Goal: Information Seeking & Learning: Learn about a topic

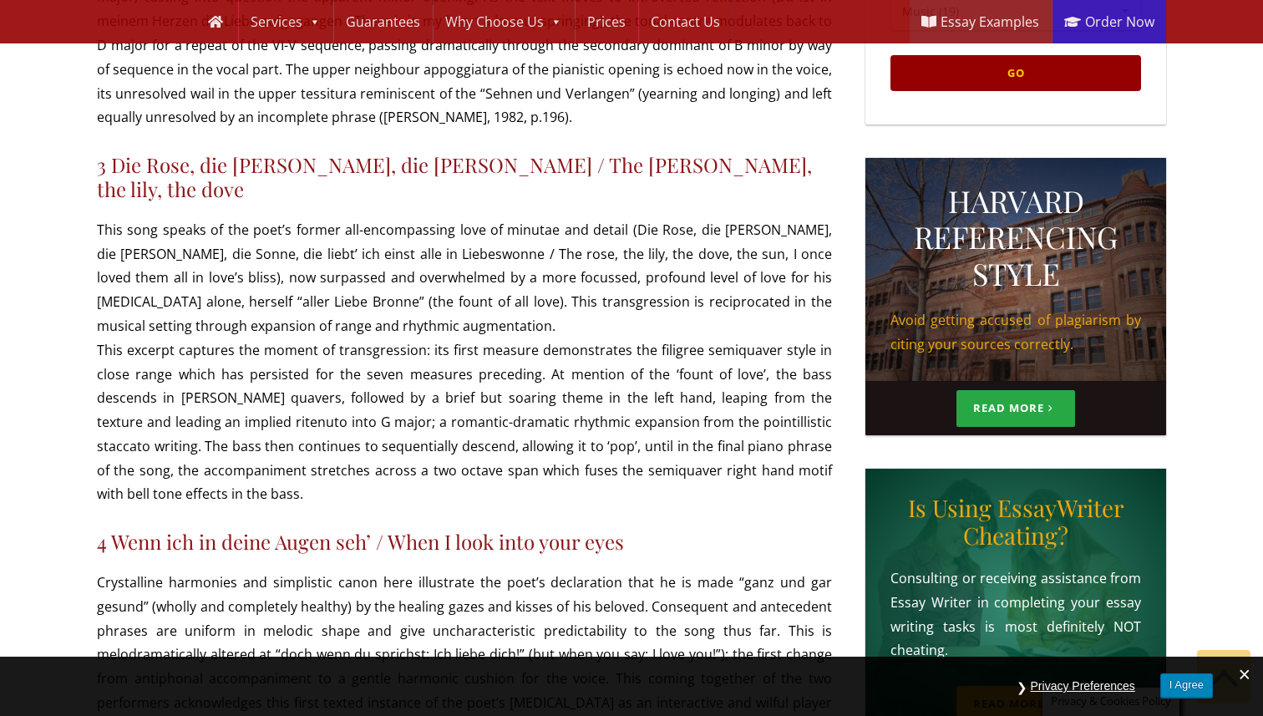
scroll to position [739, 0]
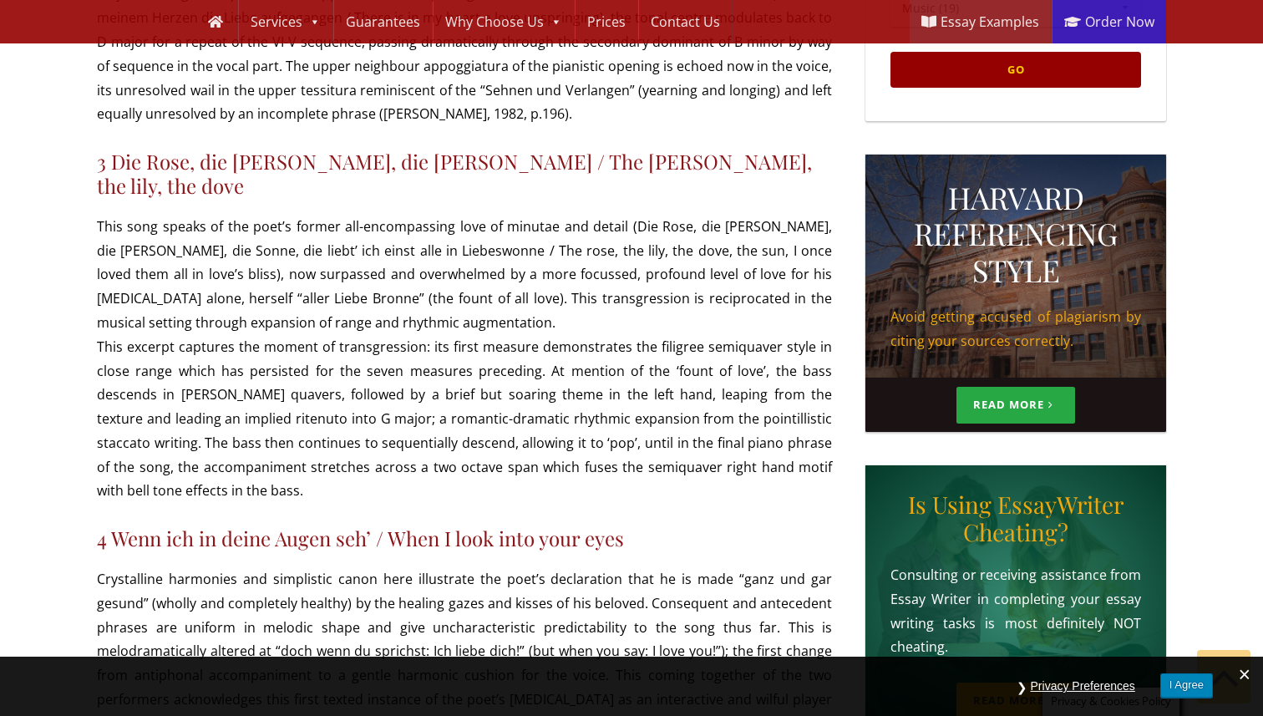
click at [398, 294] on p "This song speaks of the poet’s former all-encompassing love of minutae and deta…" at bounding box center [464, 359] width 735 height 289
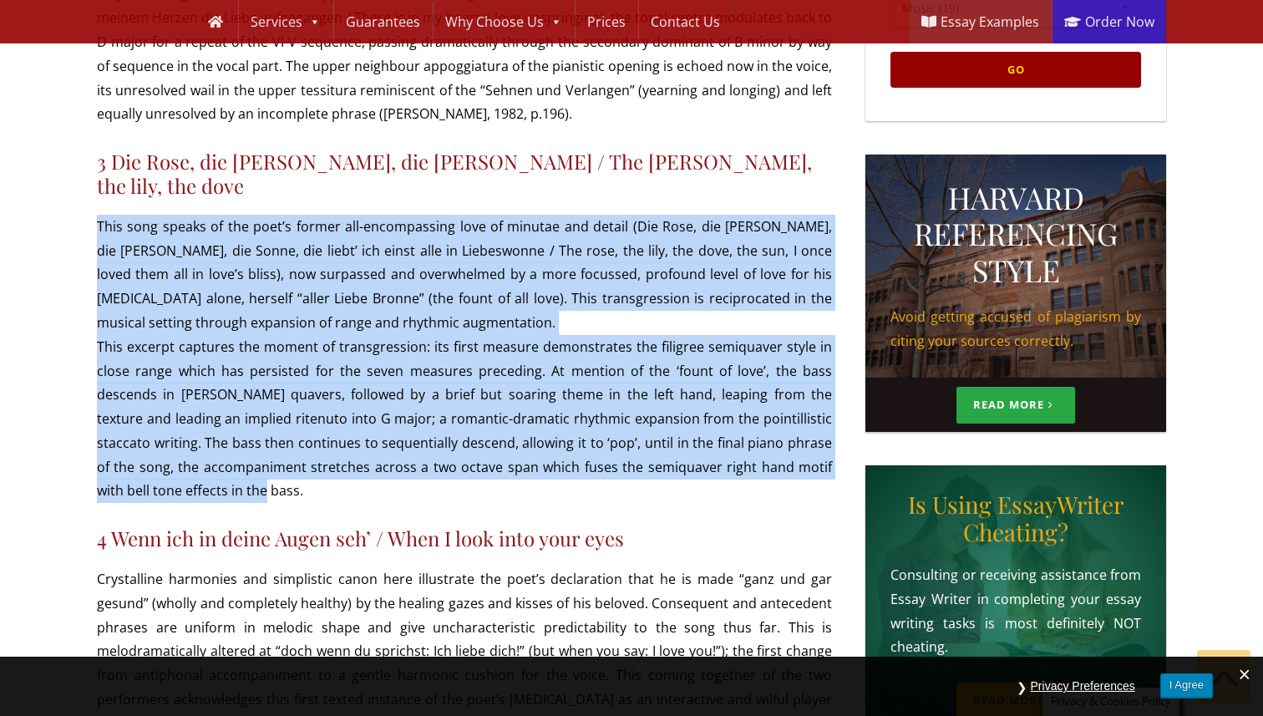
drag, startPoint x: 98, startPoint y: 179, endPoint x: 282, endPoint y: 444, distance: 323.4
click at [282, 444] on p "This song speaks of the poet’s former all-encompassing love of minutae and deta…" at bounding box center [464, 359] width 735 height 289
copy p "This song speaks of the poet’s former all-encompassing love of minutae and deta…"
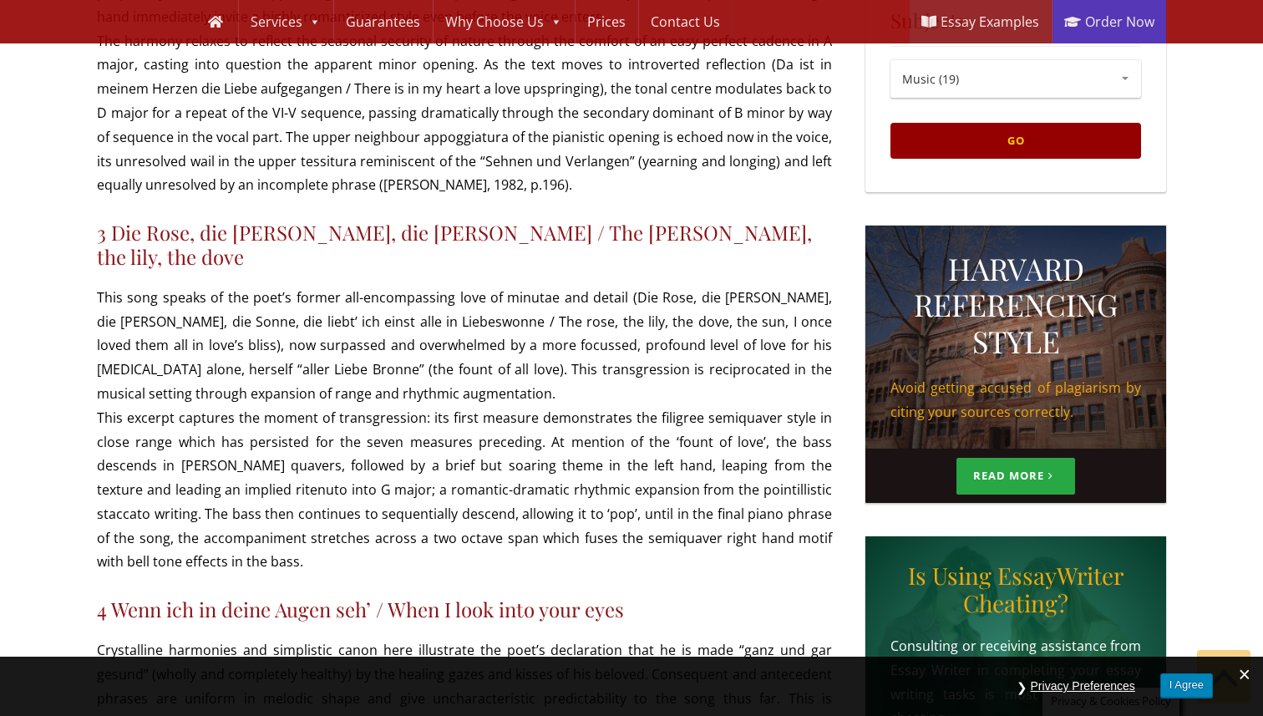
scroll to position [620, 0]
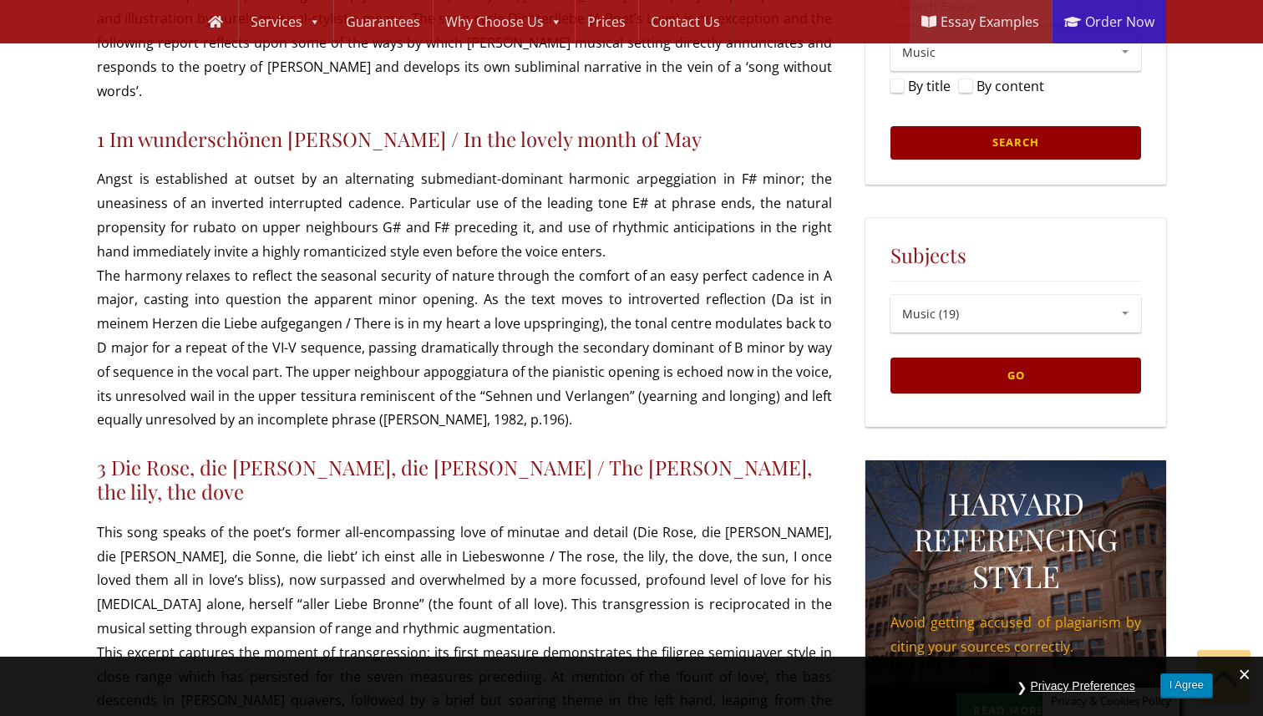
scroll to position [449, 0]
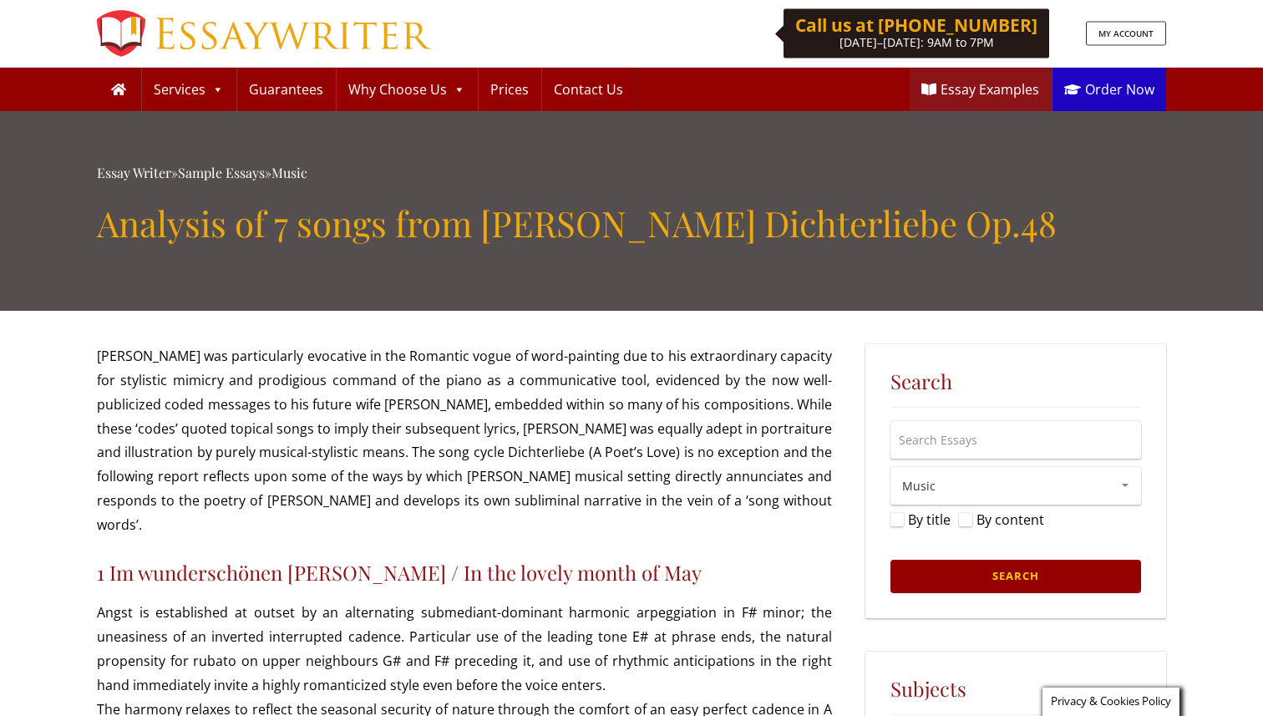
scroll to position [620, 0]
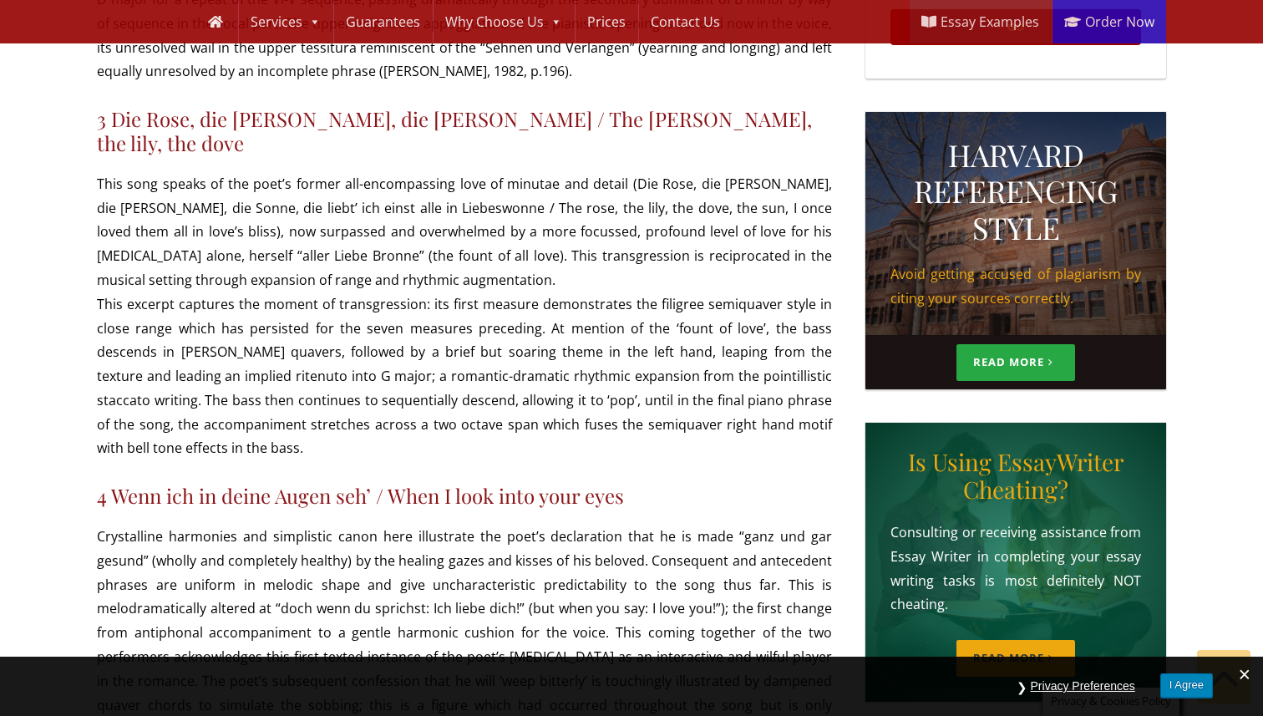
scroll to position [770, 0]
